Goal: Obtain resource: Download file/media

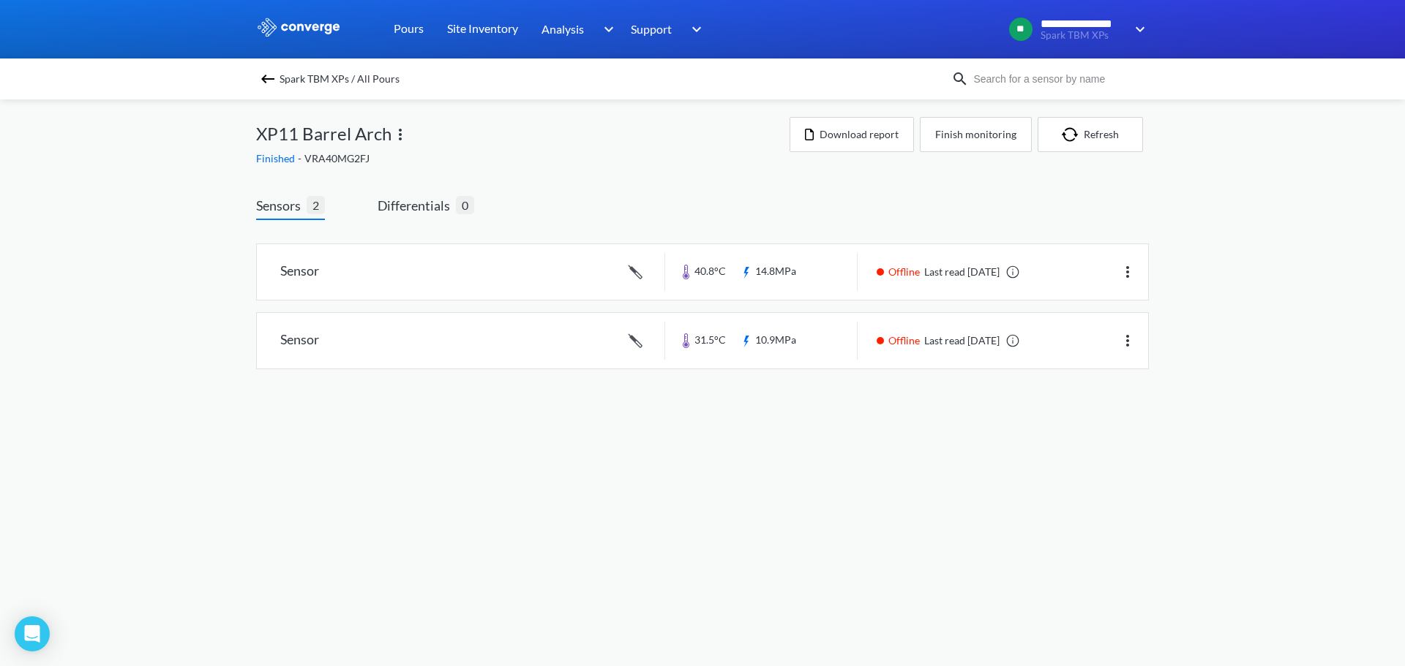
click at [264, 78] on img at bounding box center [268, 79] width 18 height 18
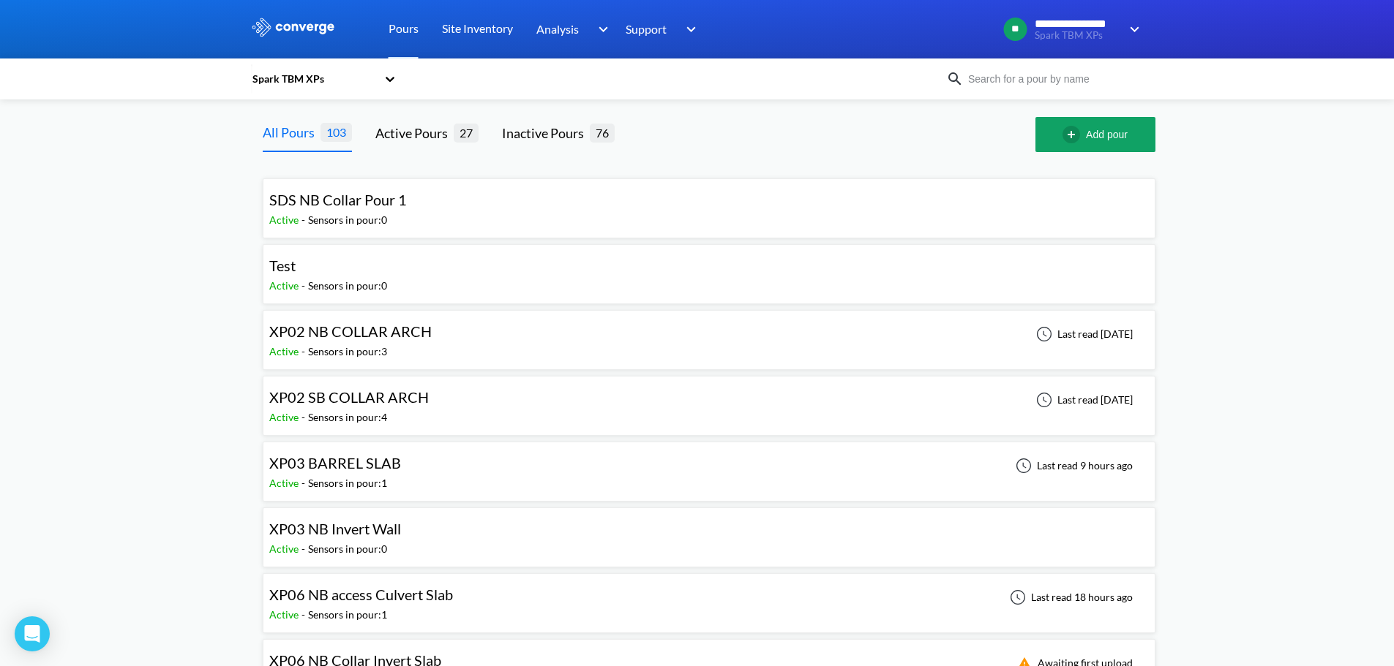
drag, startPoint x: 951, startPoint y: 78, endPoint x: 965, endPoint y: 77, distance: 14.0
click at [963, 74] on img at bounding box center [955, 79] width 18 height 18
click at [961, 75] on img at bounding box center [955, 79] width 18 height 18
click at [960, 77] on img at bounding box center [955, 79] width 18 height 18
click at [992, 75] on input at bounding box center [1051, 79] width 177 height 16
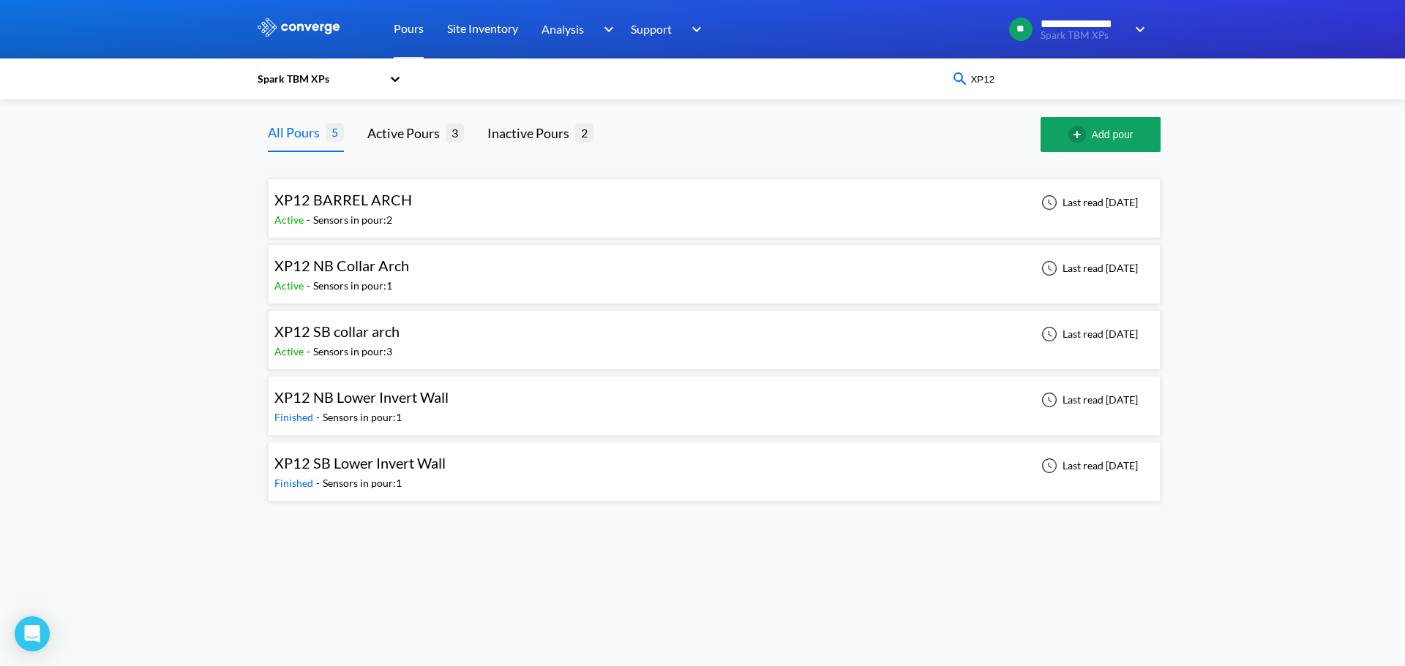
type input "XP12"
click at [505, 461] on div "XP12 SB Lower Invert Wall Finished - Sensors in pour: 1 Last read [DATE]" at bounding box center [713, 471] width 879 height 47
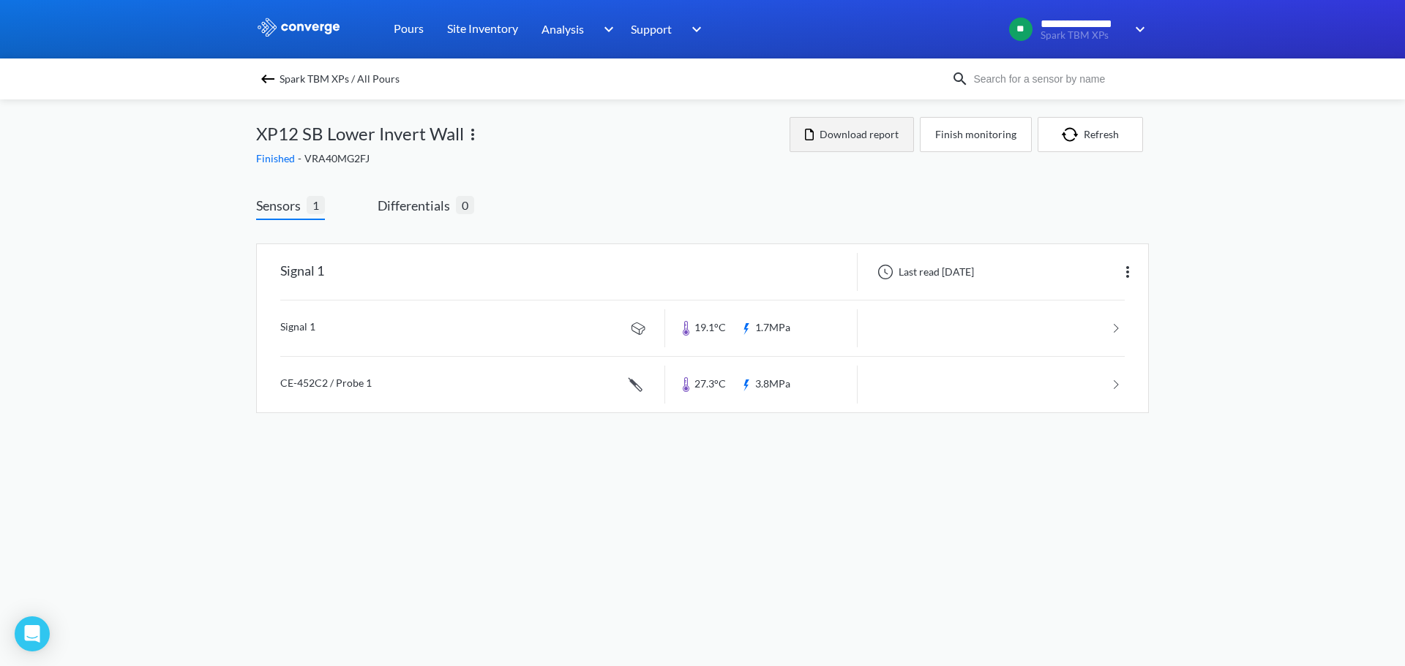
drag, startPoint x: 855, startPoint y: 132, endPoint x: 847, endPoint y: 555, distance: 422.9
click at [847, 555] on body "**********" at bounding box center [702, 333] width 1405 height 666
click at [873, 133] on button "Download report" at bounding box center [851, 134] width 124 height 35
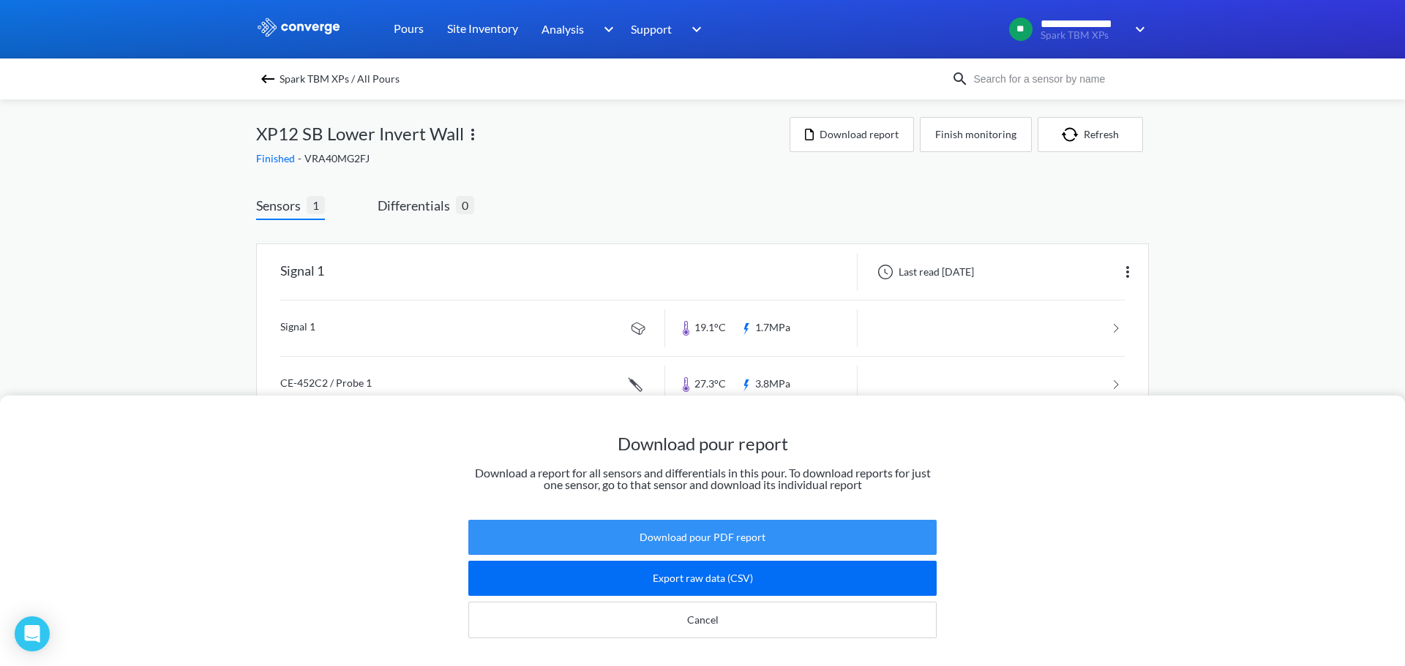
click at [770, 520] on button "Download pour PDF report" at bounding box center [702, 537] width 468 height 35
